Goal: Task Accomplishment & Management: Use online tool/utility

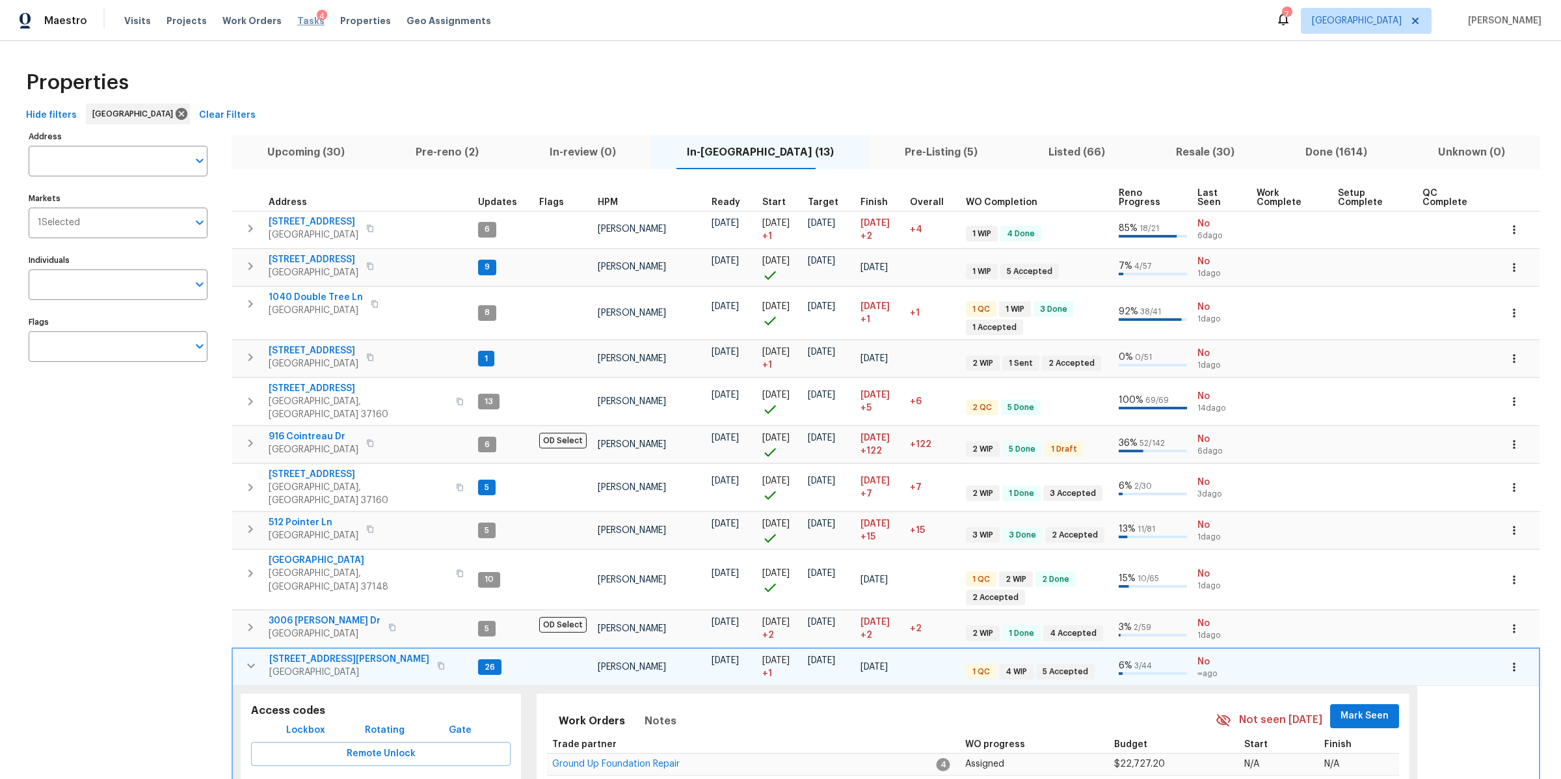
click at [297, 21] on span "Tasks" at bounding box center [310, 20] width 27 height 9
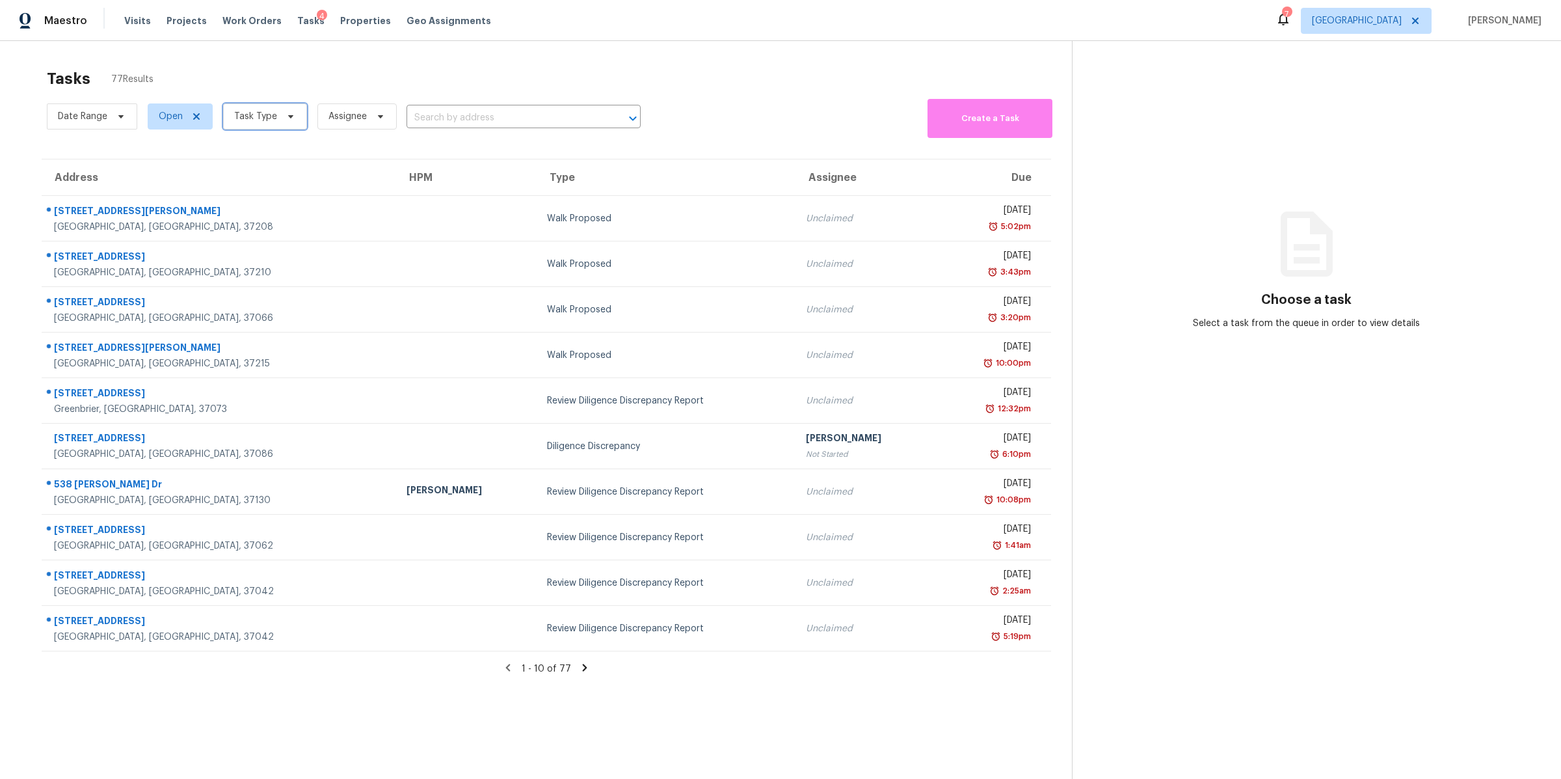
click at [286, 126] on span "Task Type" at bounding box center [265, 116] width 84 height 26
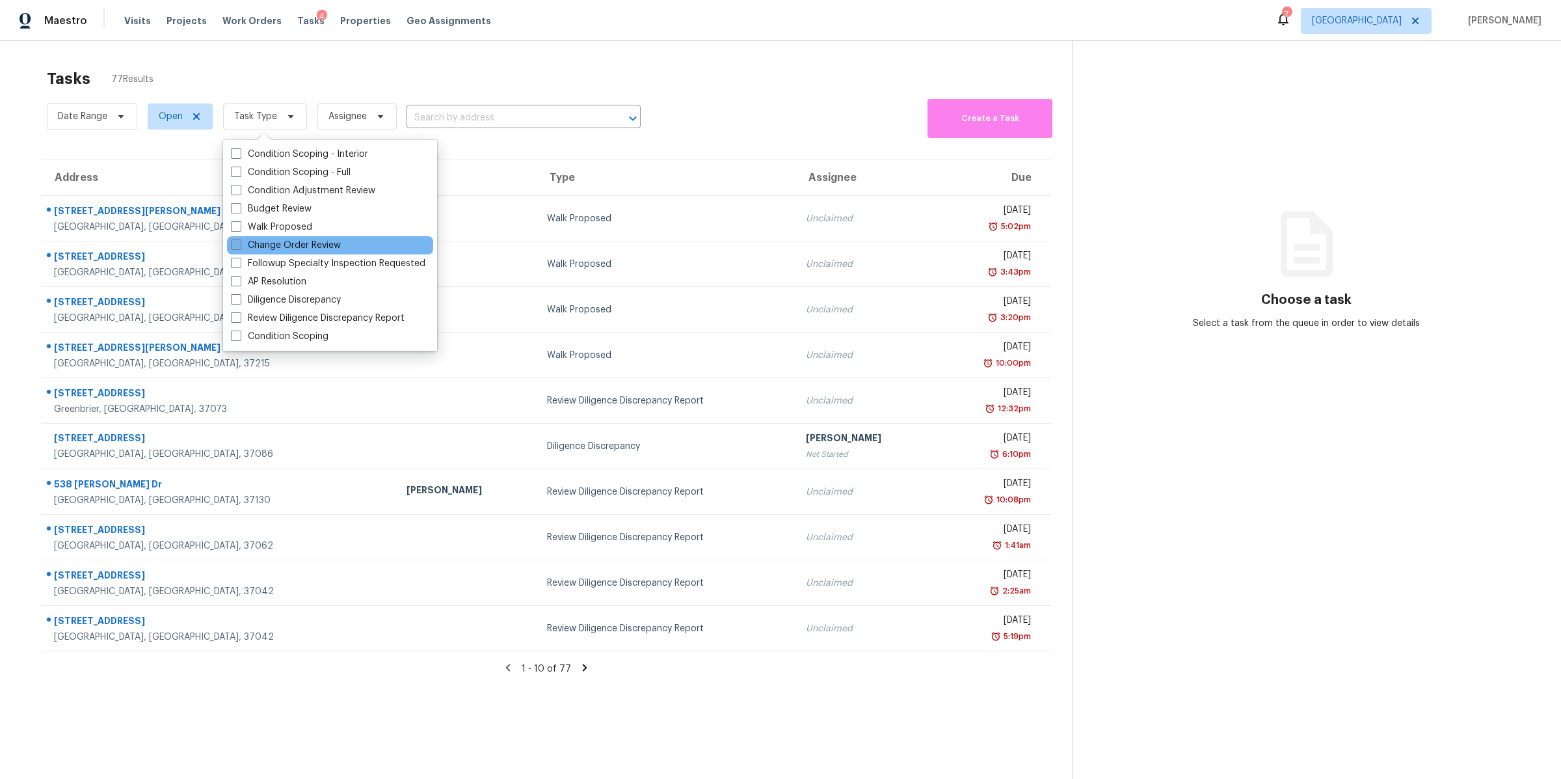
click at [288, 240] on label "Change Order Review" at bounding box center [286, 245] width 110 height 13
click at [239, 240] on input "Change Order Review" at bounding box center [235, 243] width 8 height 8
checkbox input "true"
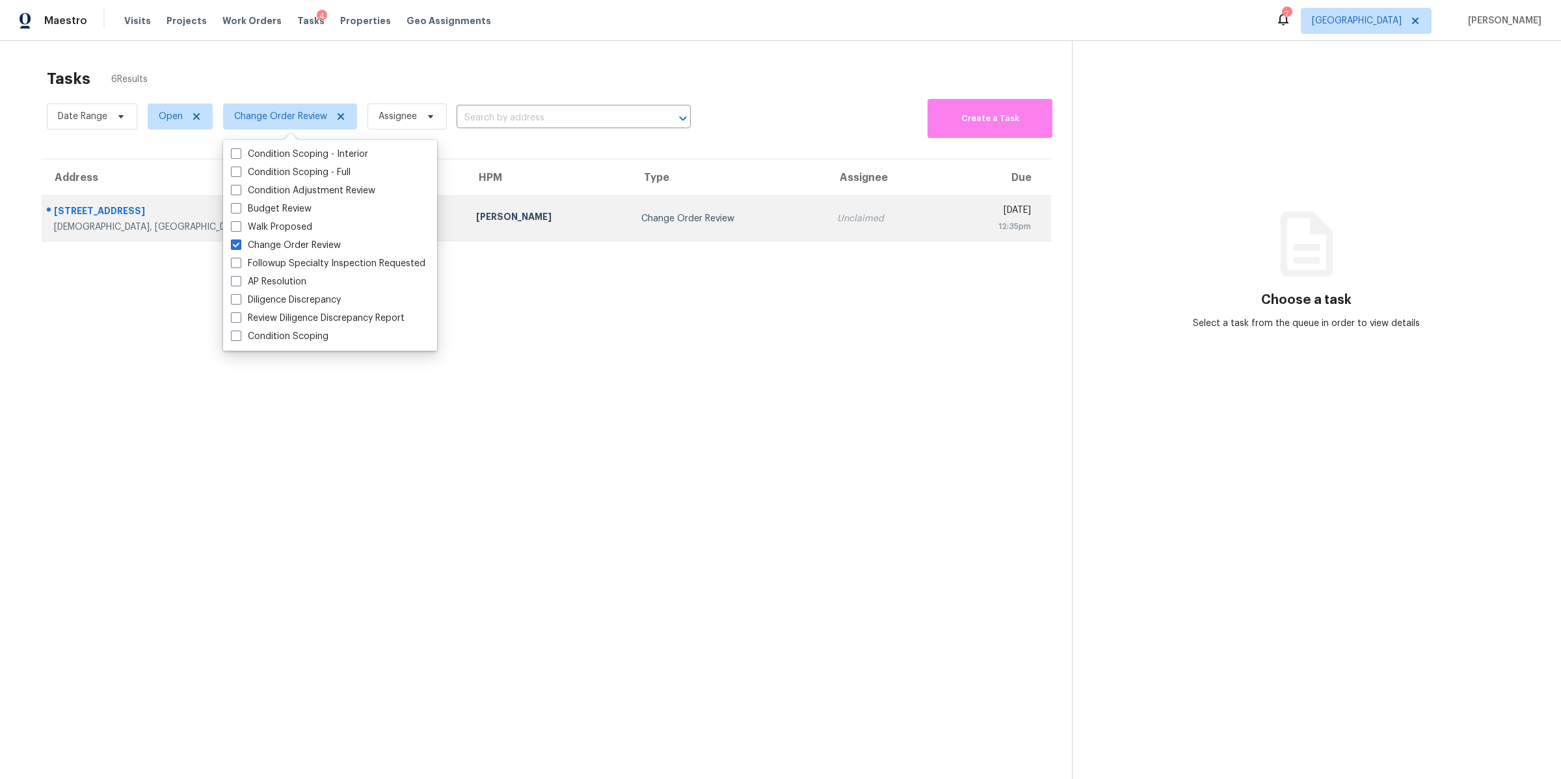
click at [100, 215] on div "[STREET_ADDRESS]" at bounding box center [254, 212] width 401 height 16
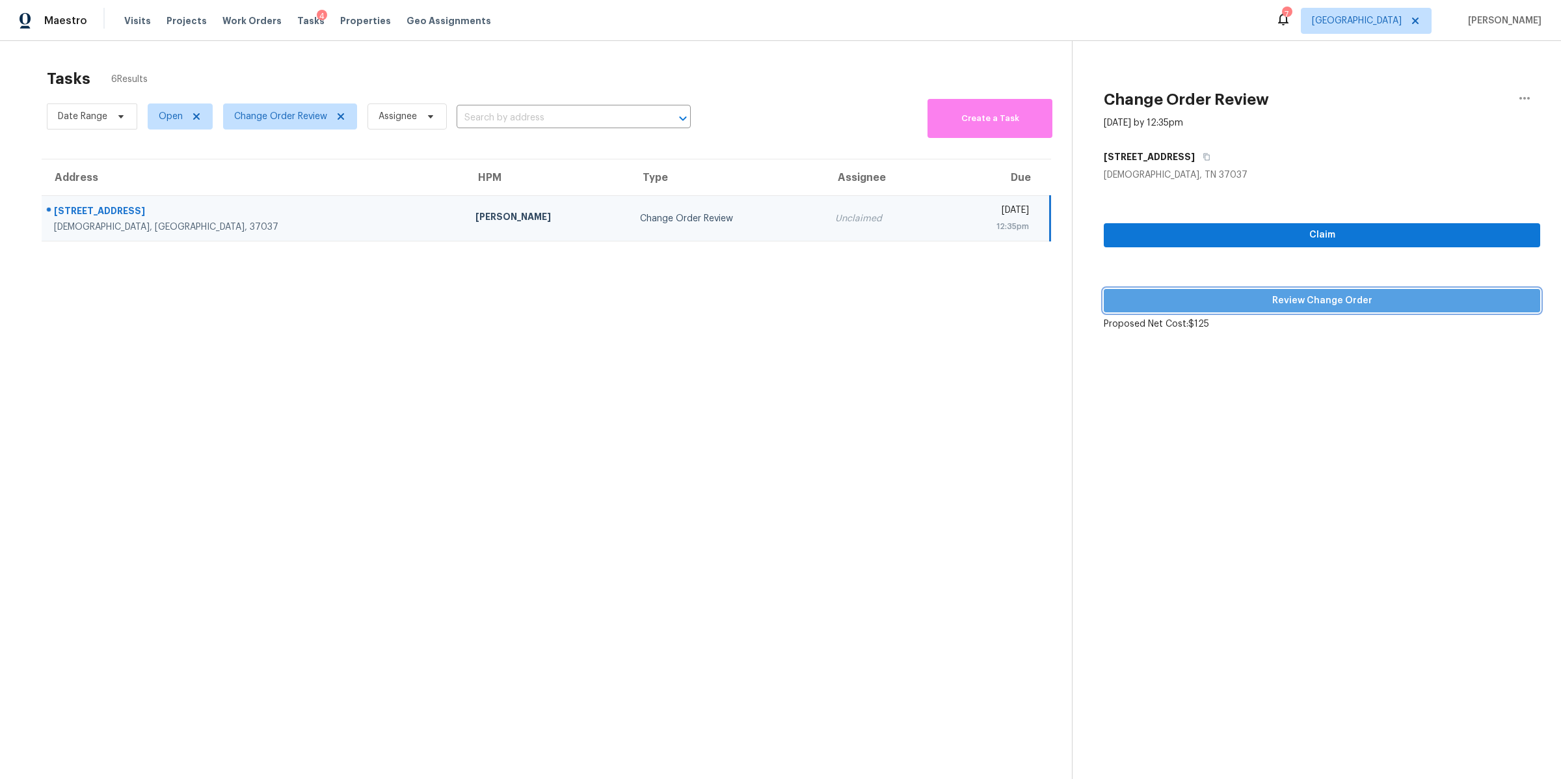
click at [1240, 300] on span "Review Change Order" at bounding box center [1322, 301] width 416 height 16
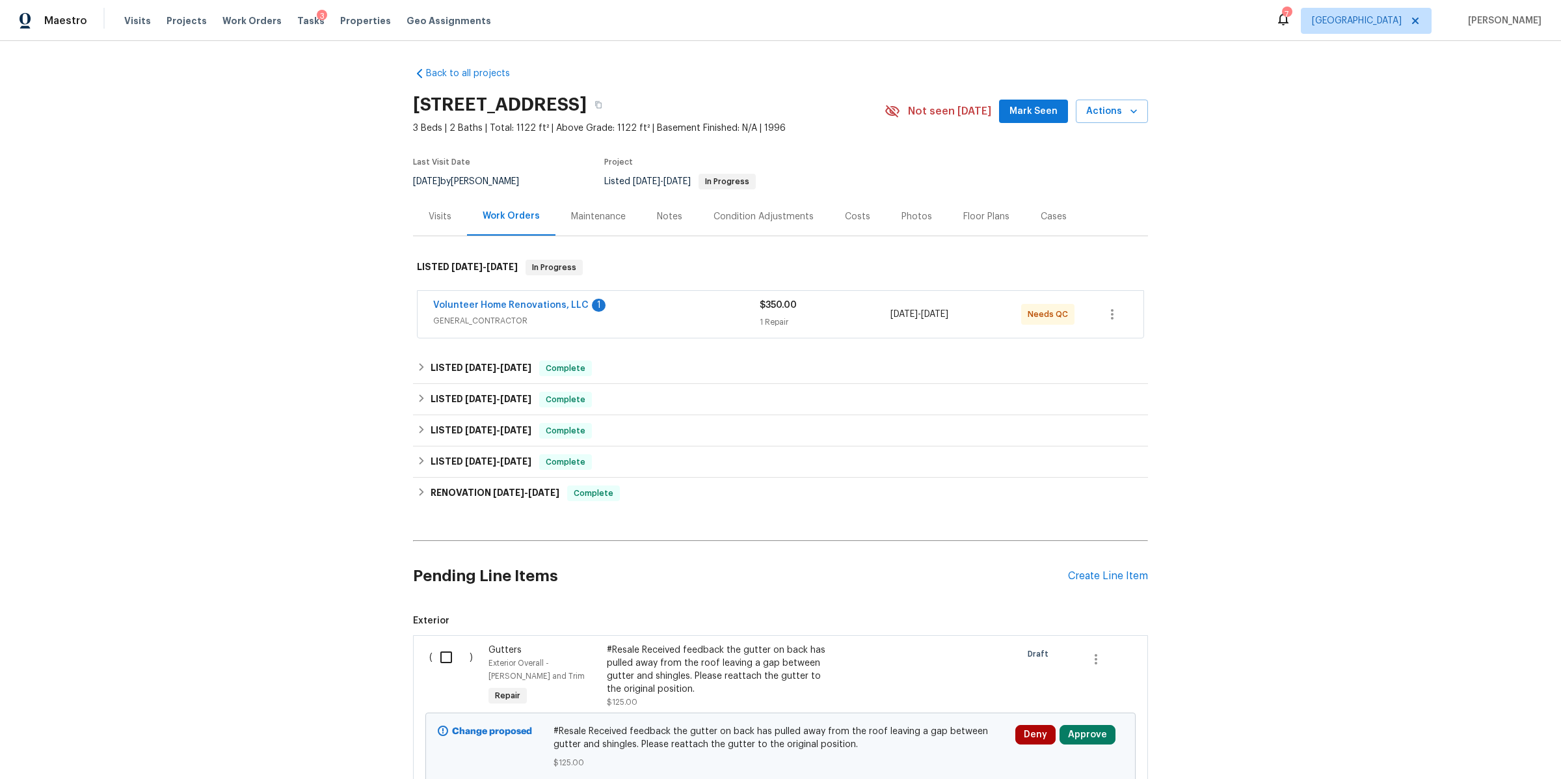
click at [680, 312] on div "Volunteer Home Renovations, LLC 1" at bounding box center [596, 307] width 327 height 16
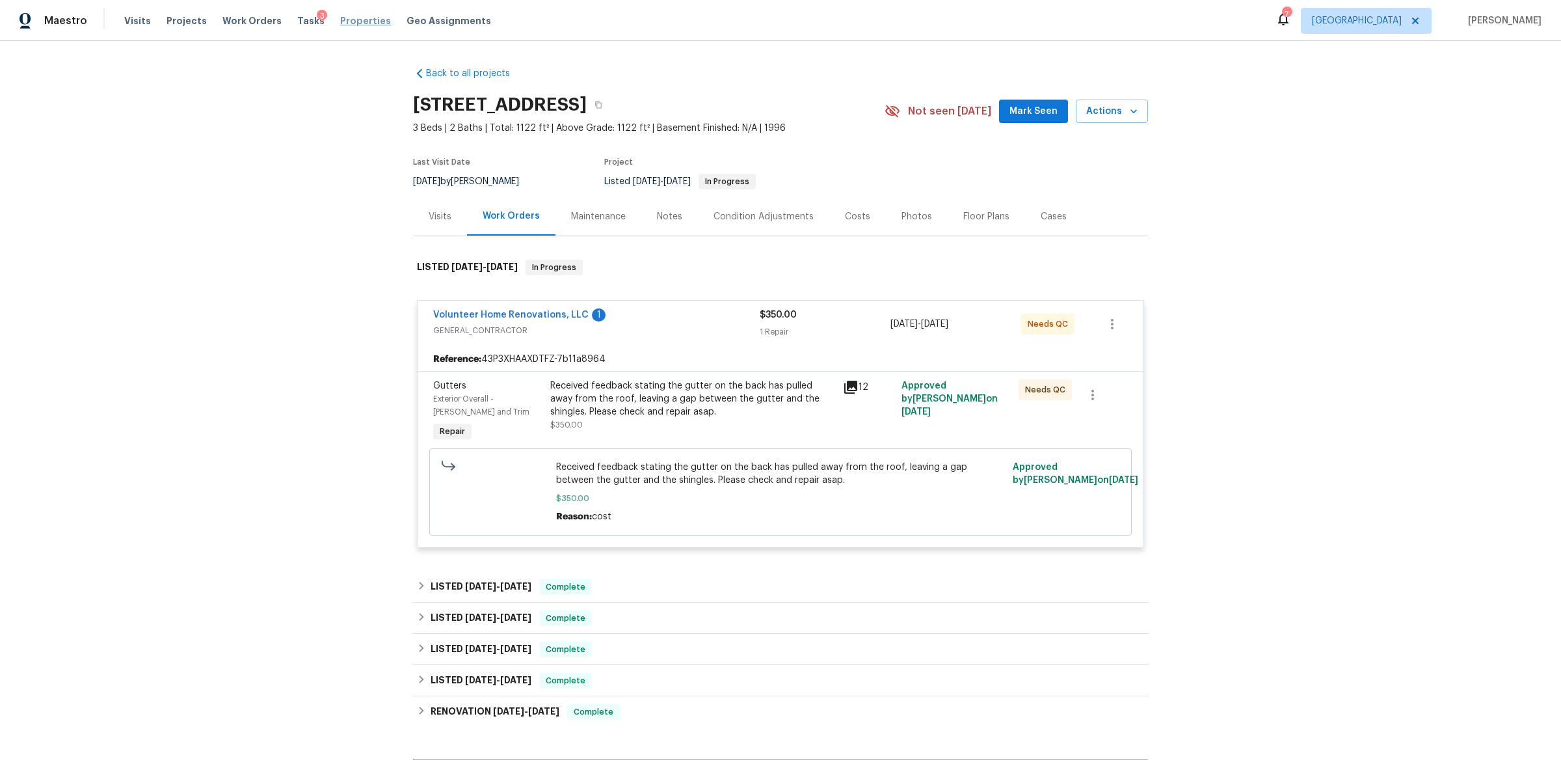
click at [340, 20] on span "Properties" at bounding box center [365, 20] width 51 height 13
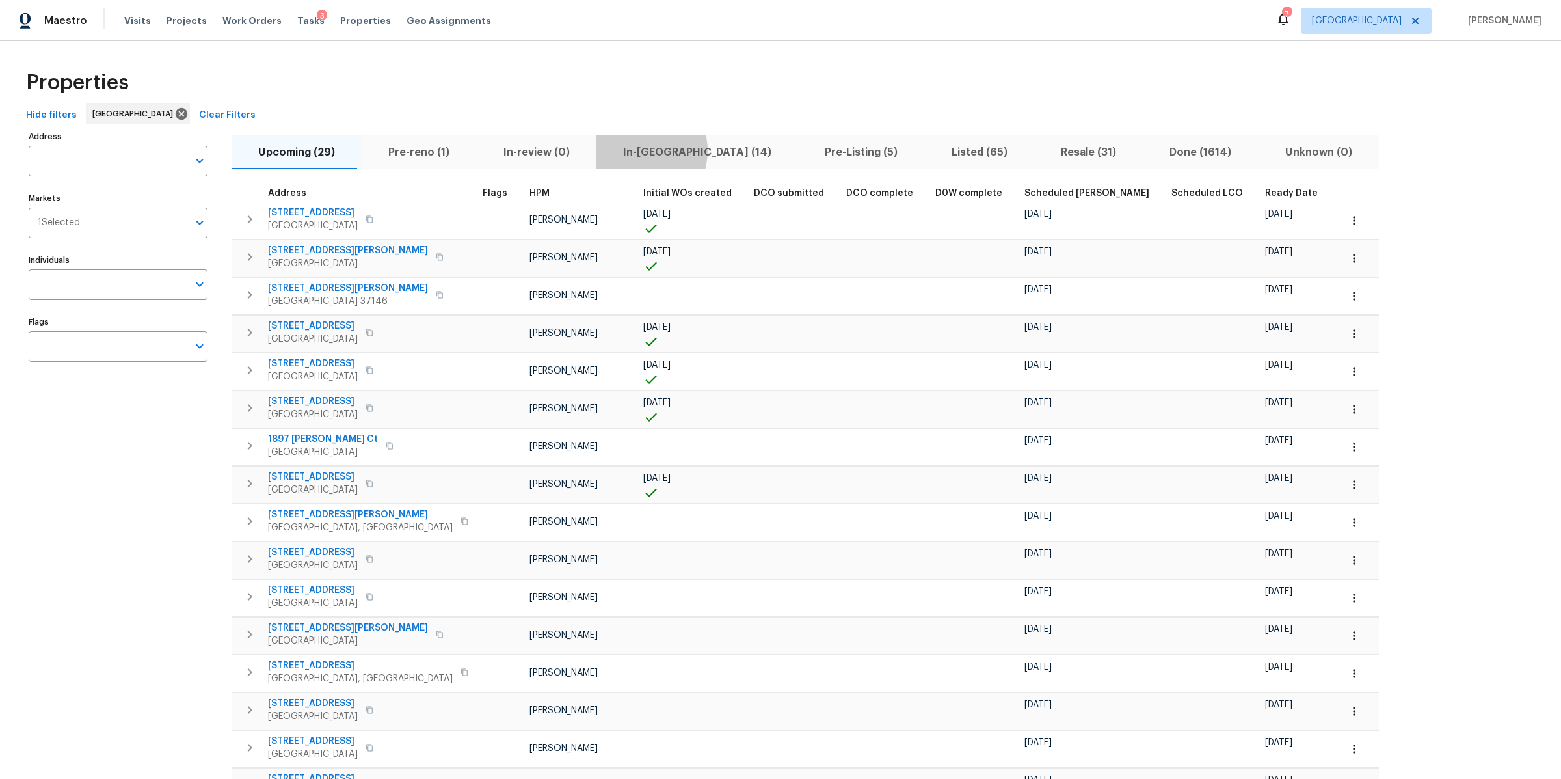
click at [621, 151] on span "In-[GEOGRAPHIC_DATA] (14)" at bounding box center [697, 152] width 186 height 18
